Goal: Navigation & Orientation: Find specific page/section

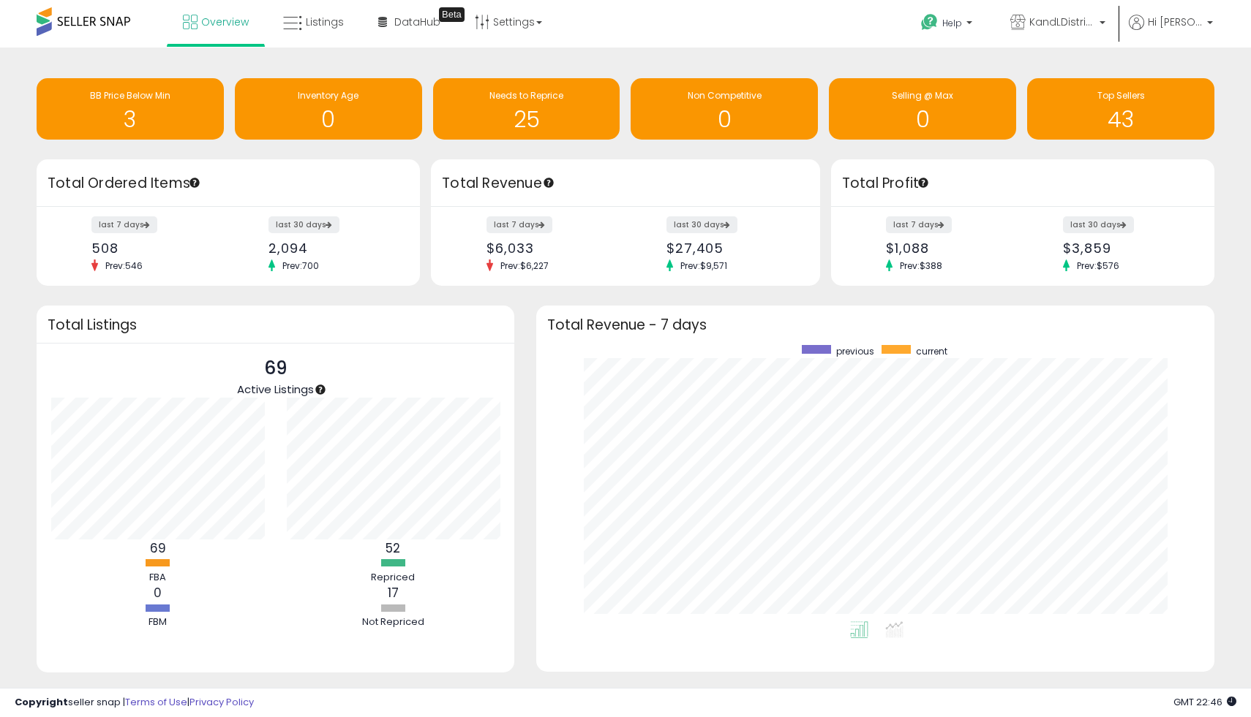
scroll to position [276, 649]
click at [306, 23] on span "Listings" at bounding box center [325, 22] width 38 height 15
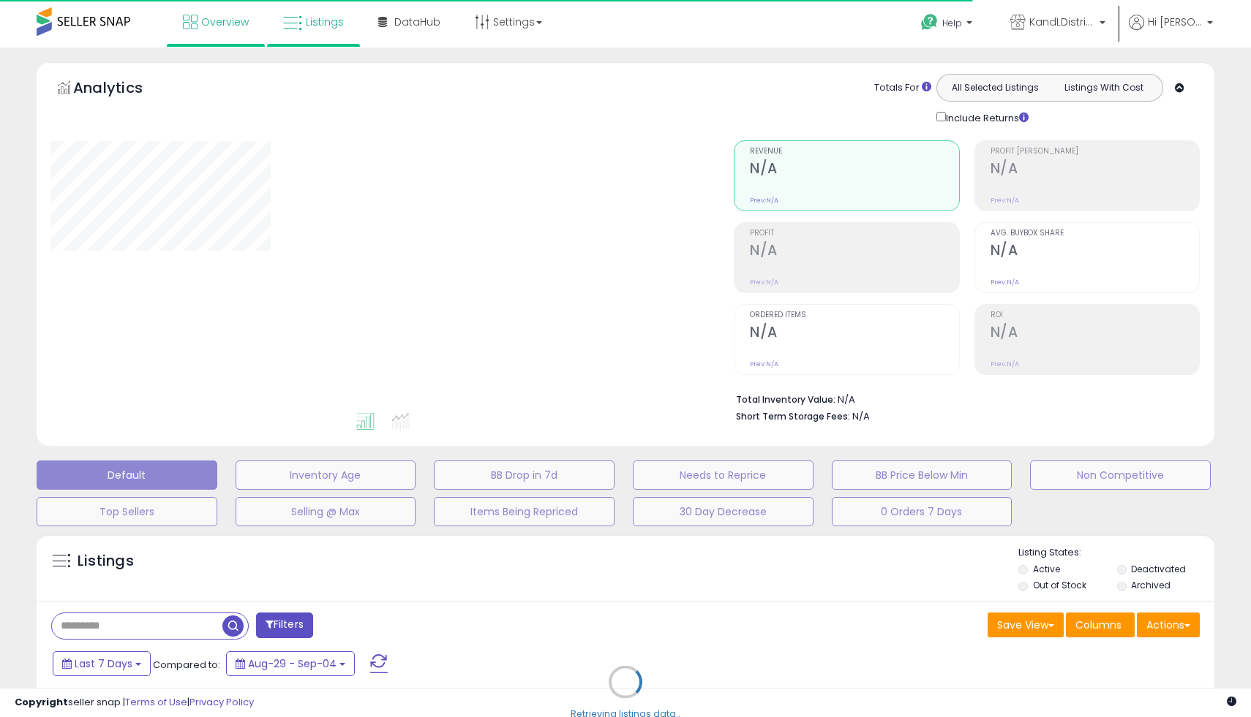
click at [241, 32] on link "Overview" at bounding box center [216, 22] width 88 height 44
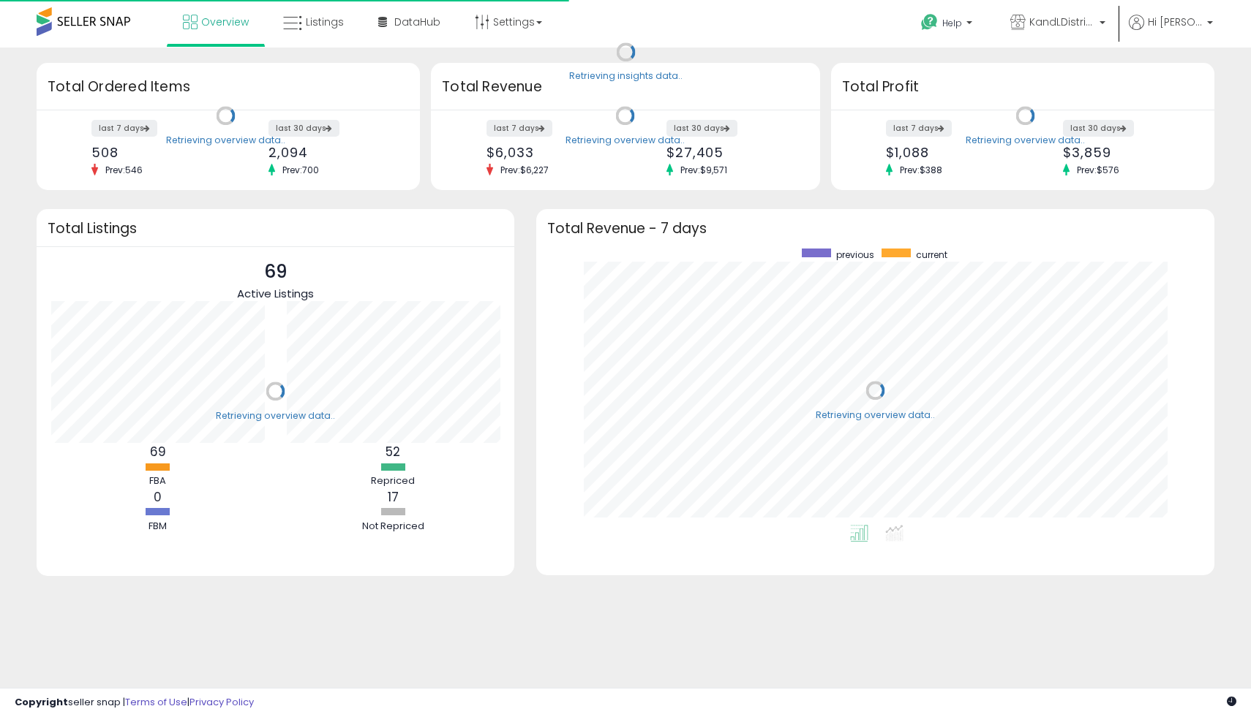
scroll to position [276, 649]
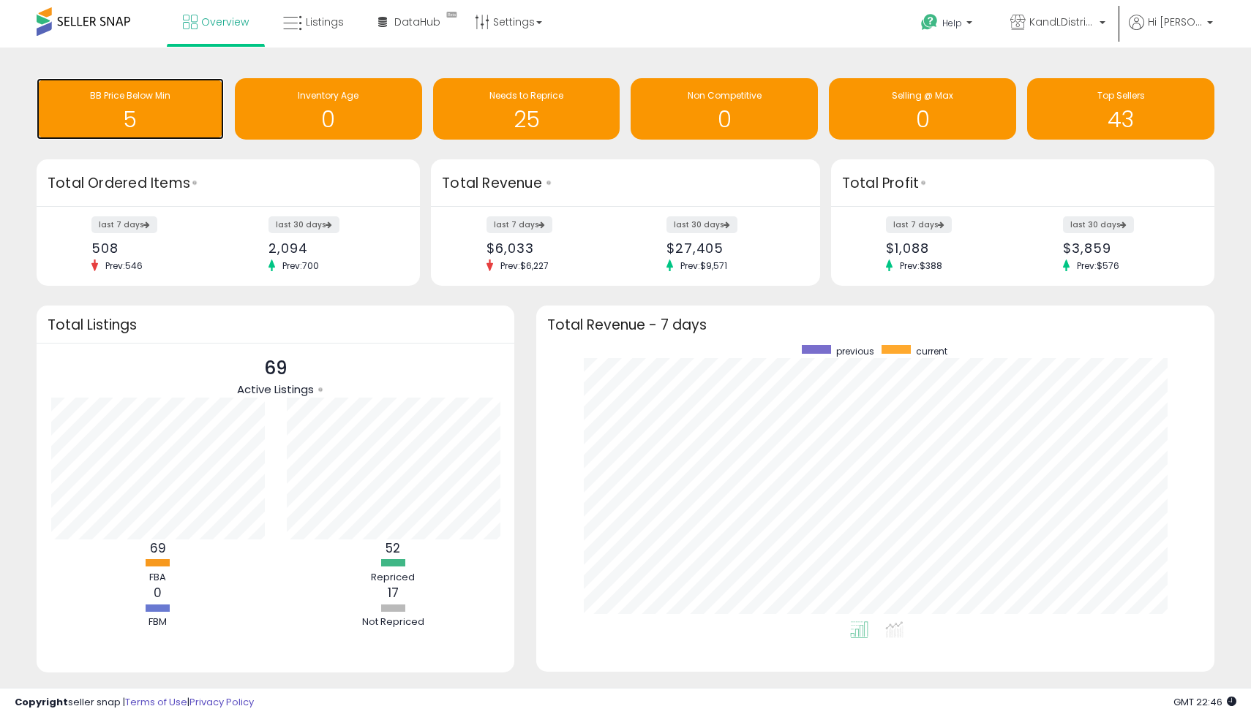
click at [156, 89] on div "BB Price Below Min" at bounding box center [130, 96] width 173 height 14
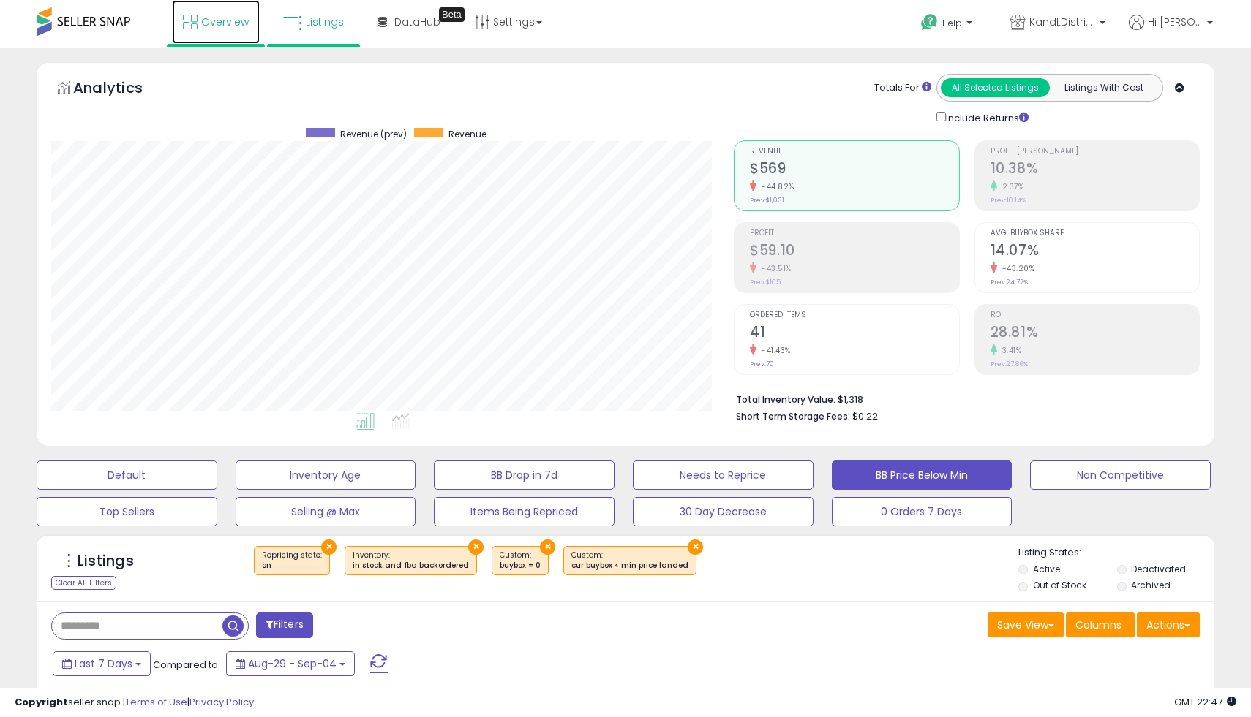
click at [205, 18] on span "Overview" at bounding box center [225, 22] width 48 height 15
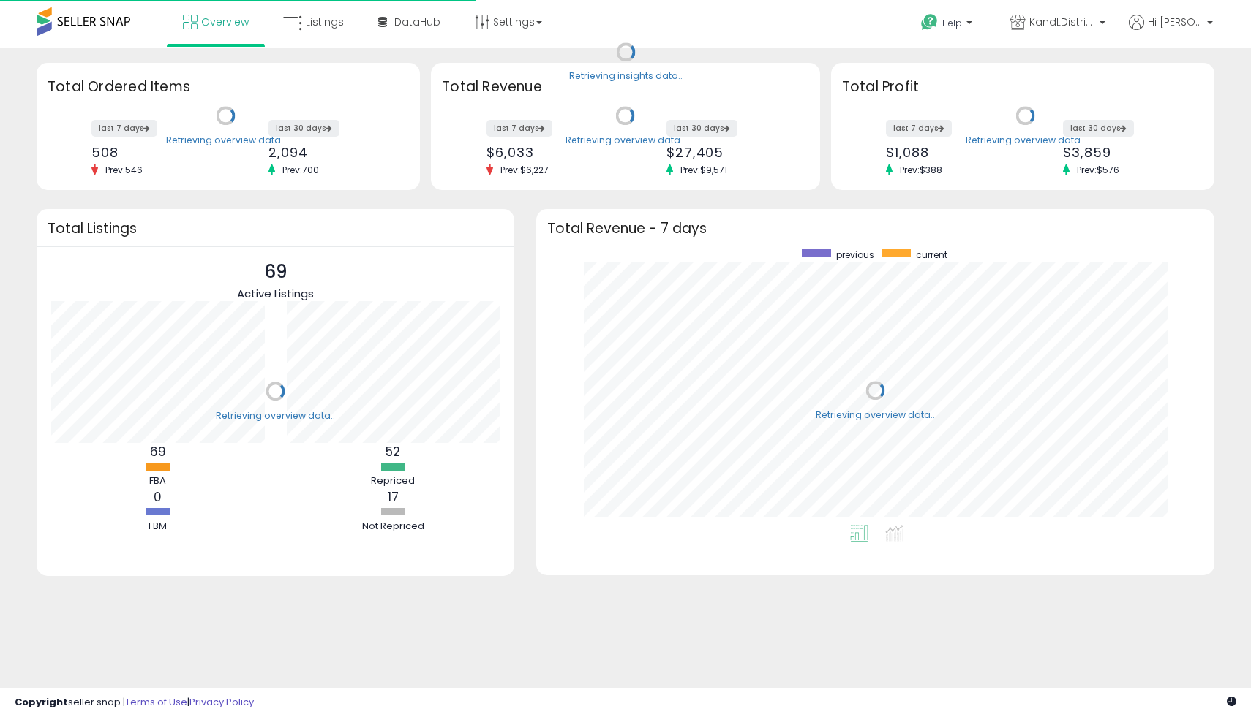
scroll to position [276, 649]
